Goal: Contribute content

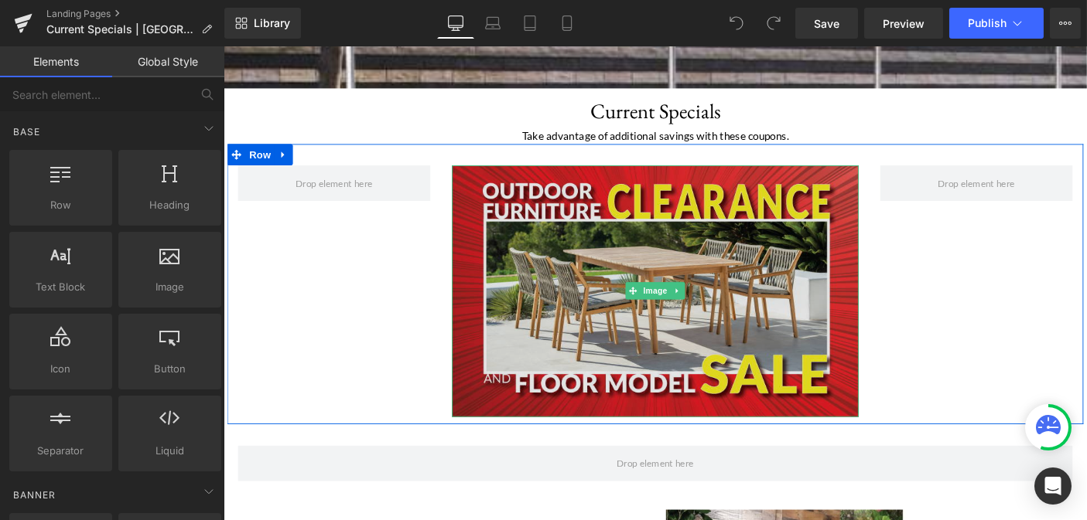
scroll to position [490, 0]
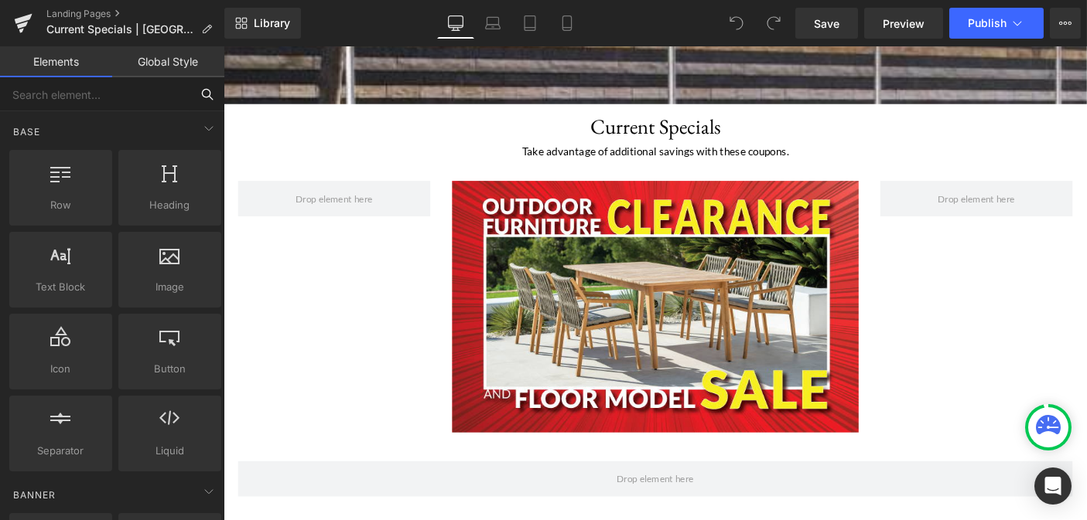
click at [94, 104] on input "text" at bounding box center [95, 94] width 190 height 34
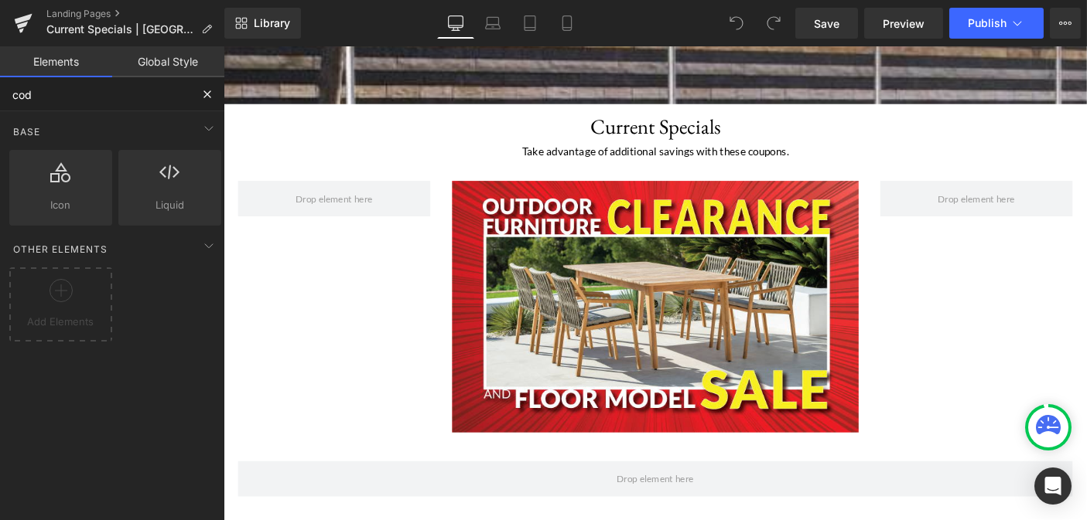
type input "code"
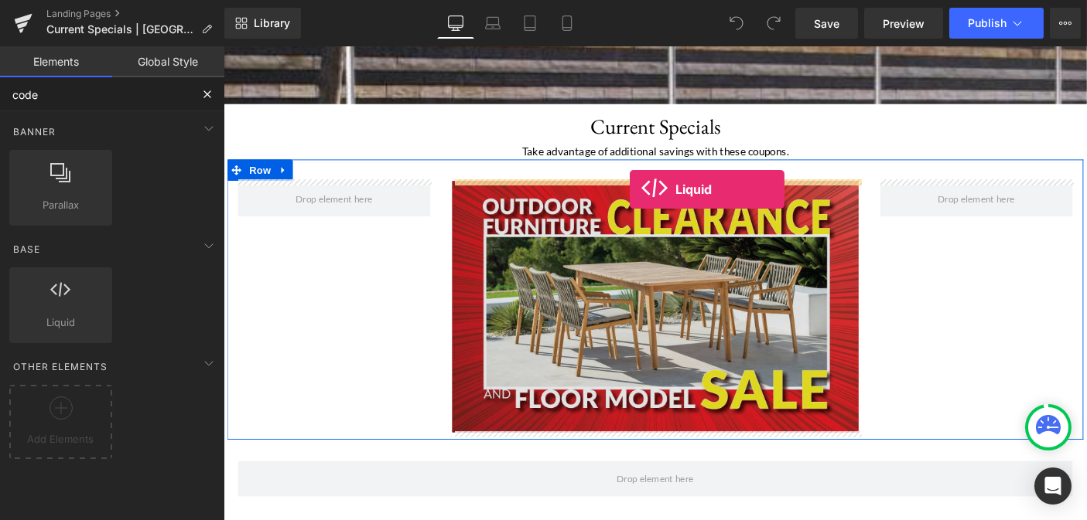
drag, startPoint x: 296, startPoint y: 358, endPoint x: 664, endPoint y: 202, distance: 399.2
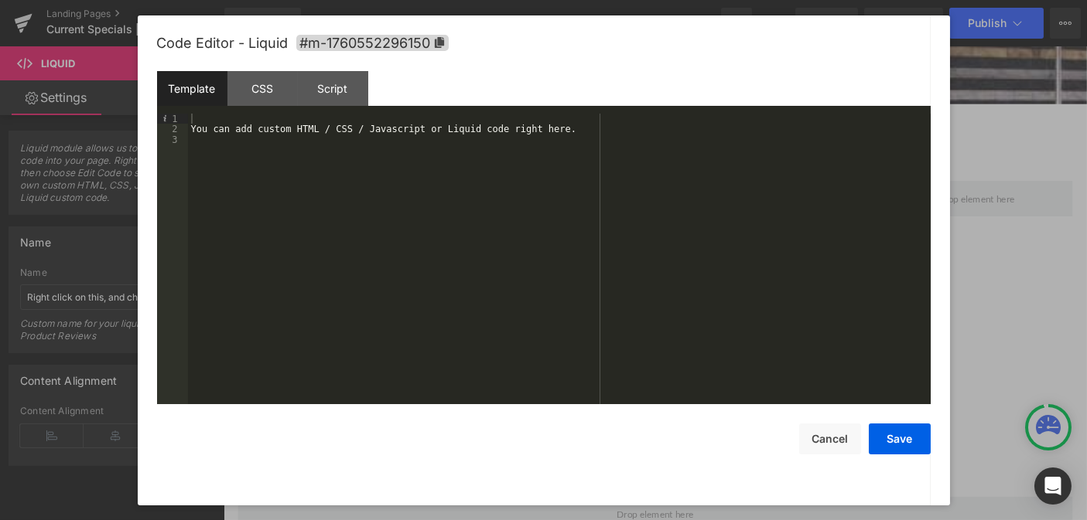
click at [478, 165] on div "You can add custom HTML / CSS / Javascript or Liquid code right here." at bounding box center [559, 270] width 742 height 312
click at [380, 118] on div "You can add custom HTML / CSS / Javascript or Liquid code right here." at bounding box center [559, 270] width 742 height 312
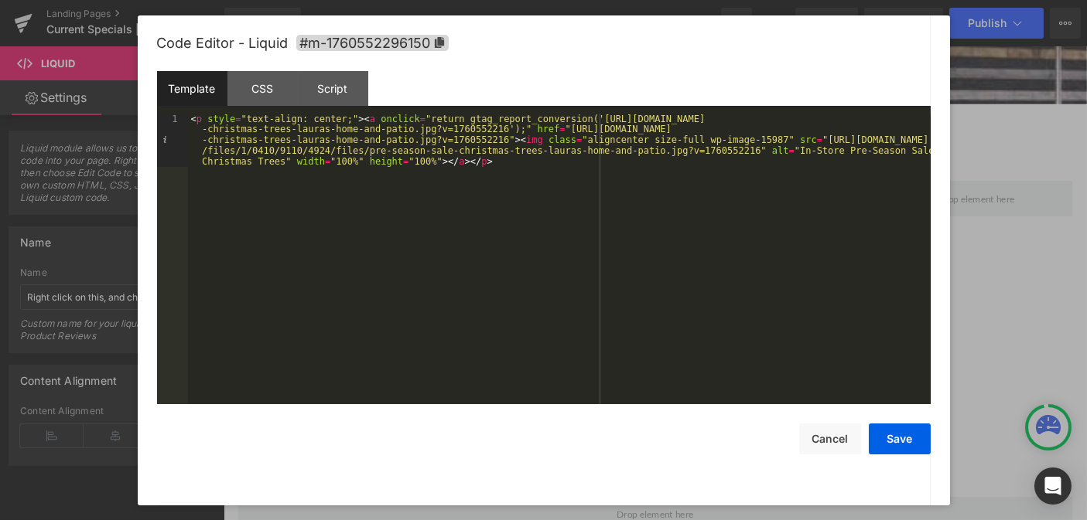
click at [537, 172] on div "< p style = "text-align: center;" > < a onclick = "return gtag_report_conversio…" at bounding box center [559, 313] width 742 height 399
click at [909, 435] on button "Save" at bounding box center [899, 439] width 62 height 31
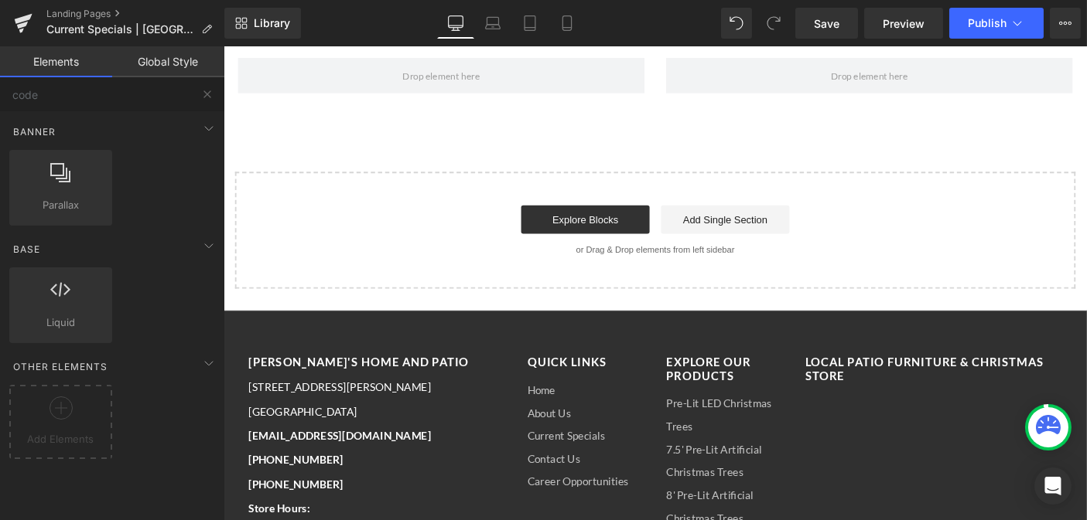
scroll to position [735, 0]
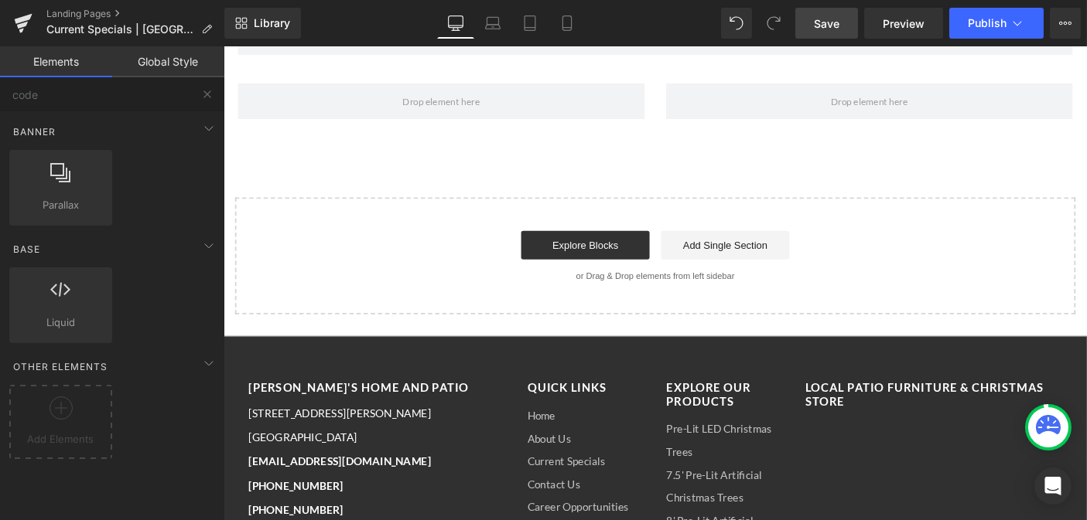
click at [834, 29] on span "Save" at bounding box center [827, 23] width 26 height 16
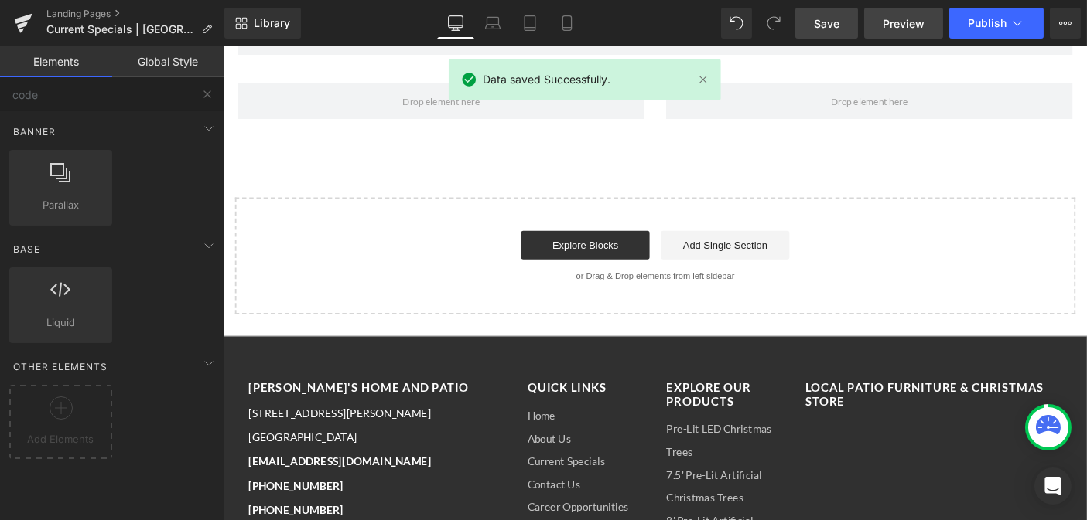
click at [906, 19] on span "Preview" at bounding box center [903, 23] width 42 height 16
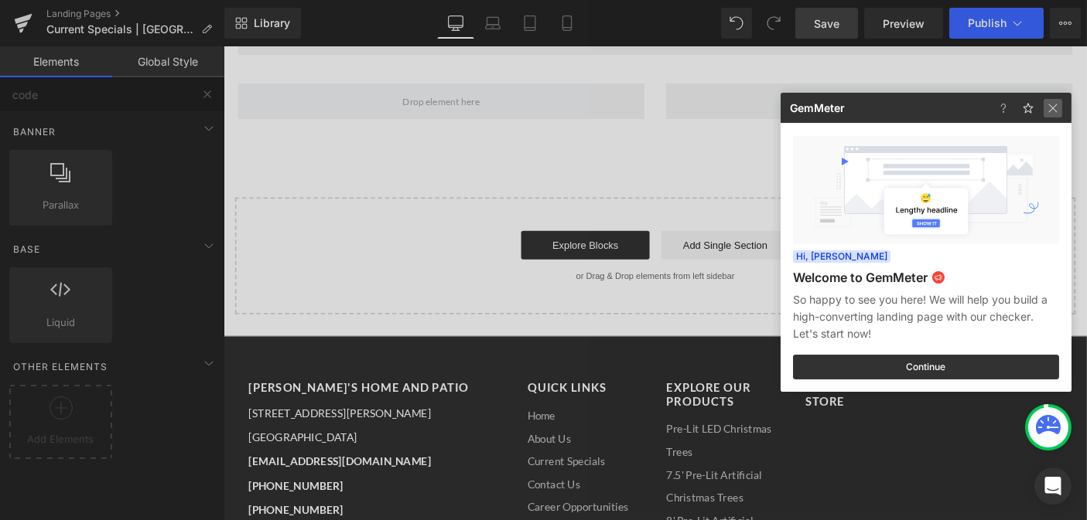
click at [1054, 104] on img at bounding box center [1052, 108] width 19 height 19
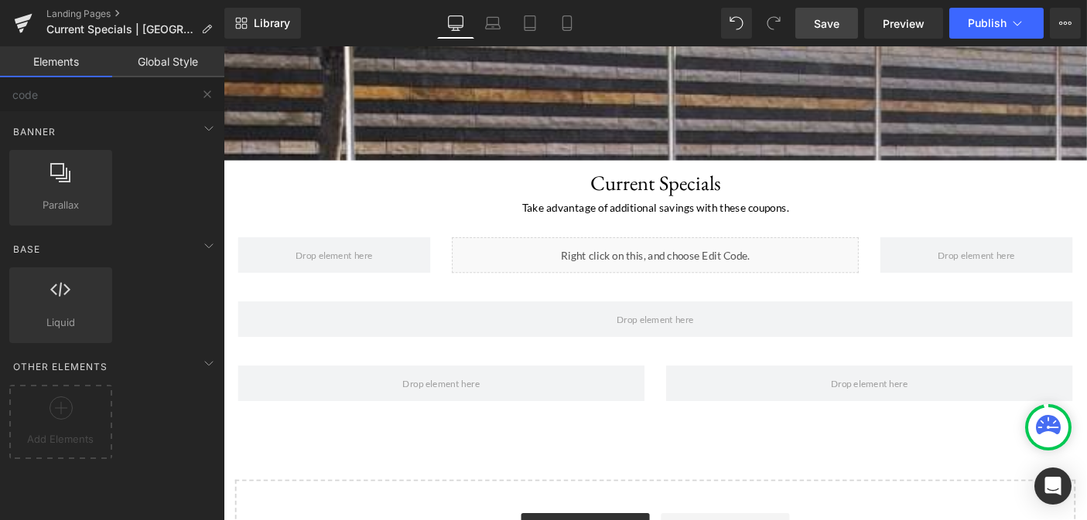
scroll to position [408, 0]
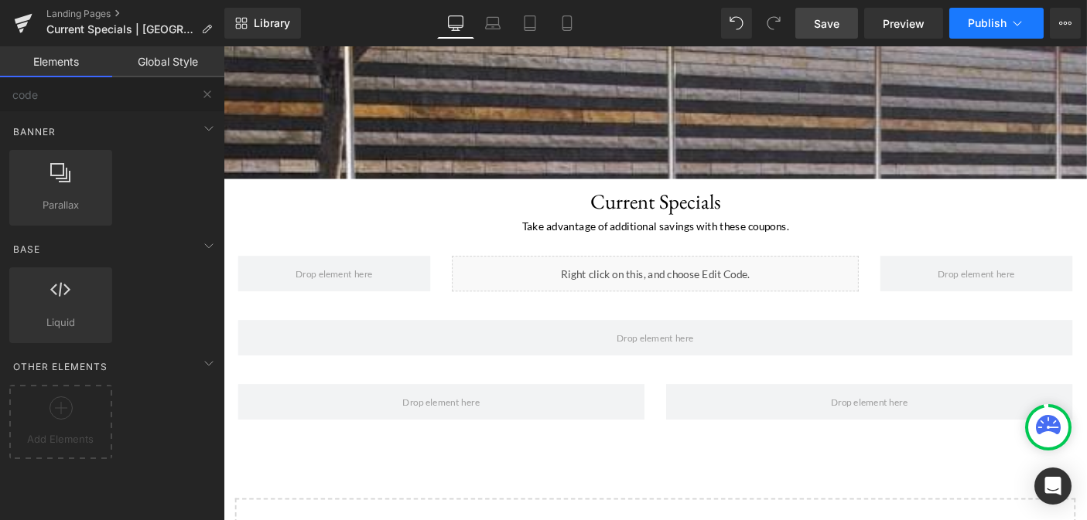
click at [979, 26] on span "Publish" at bounding box center [986, 23] width 39 height 12
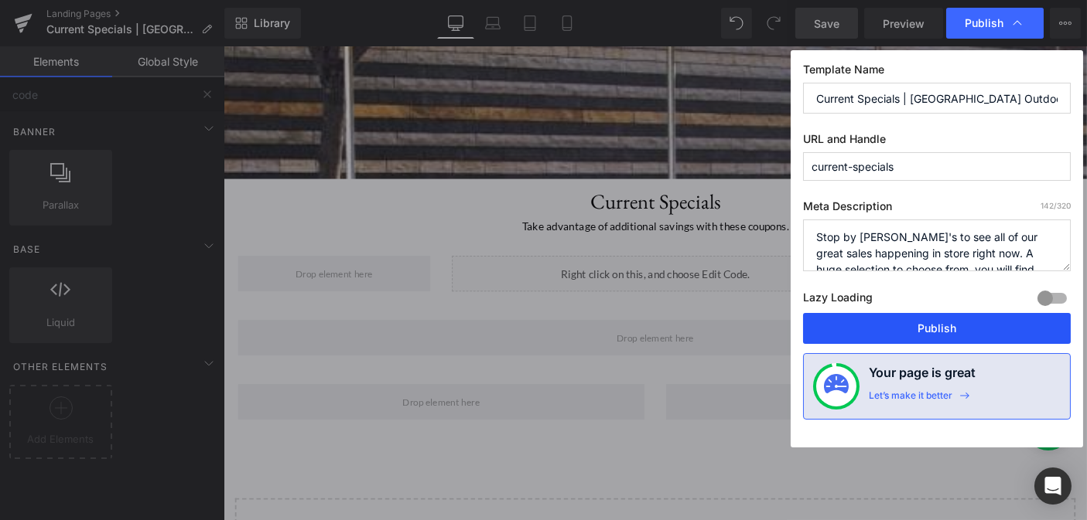
click at [865, 316] on button "Publish" at bounding box center [937, 328] width 268 height 31
